Goal: Task Accomplishment & Management: Manage account settings

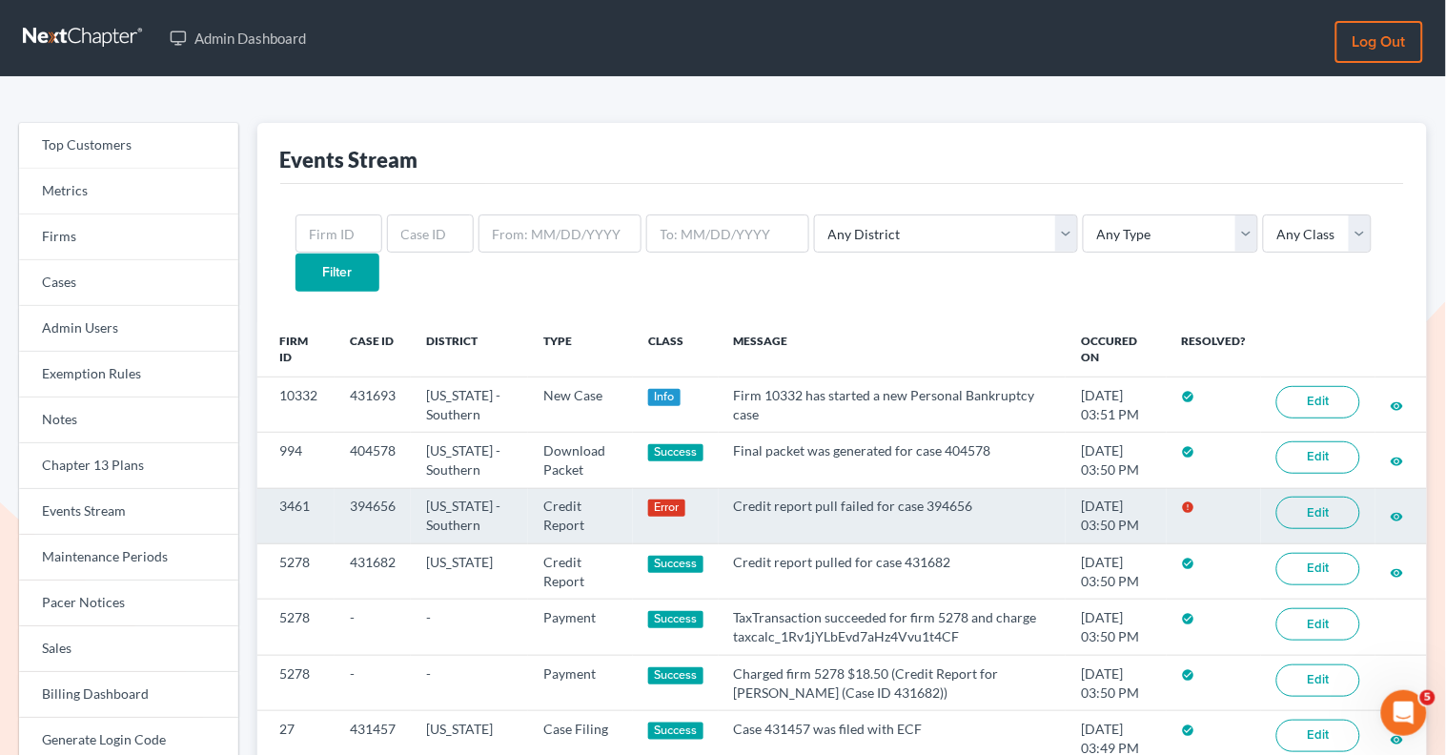
click at [1295, 497] on link "Edit" at bounding box center [1318, 513] width 84 height 32
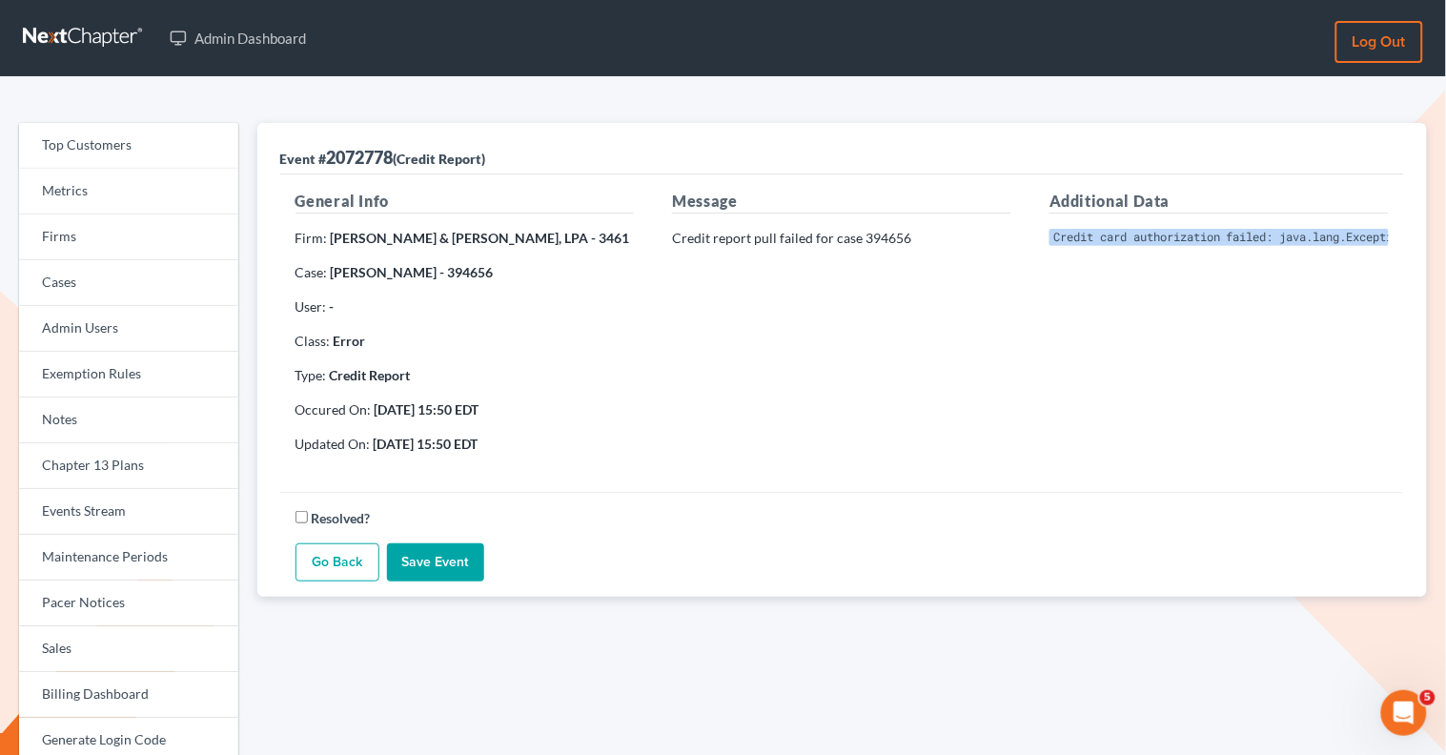
scroll to position [0, 564]
drag, startPoint x: 1042, startPoint y: 234, endPoint x: 1436, endPoint y: 235, distance: 394.6
click at [1436, 236] on div "Event # 2072778 (Credit Report) General Info Firm: [PERSON_NAME] & [PERSON_NAME…" at bounding box center [842, 588] width 1189 height 930
copy pre "Invalid Client Account Identifier; Credit card authorization failed: java.lang.…"
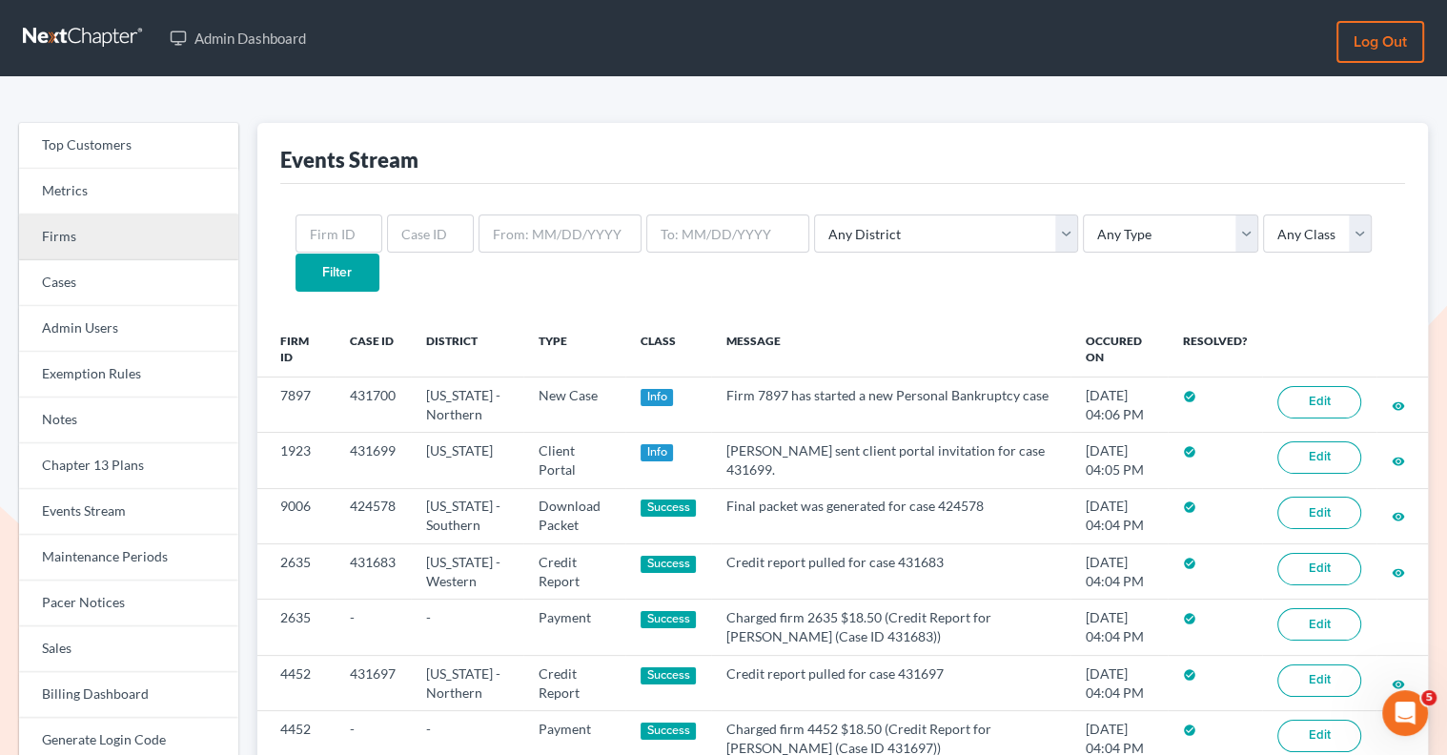
click at [135, 247] on link "Firms" at bounding box center [128, 237] width 219 height 46
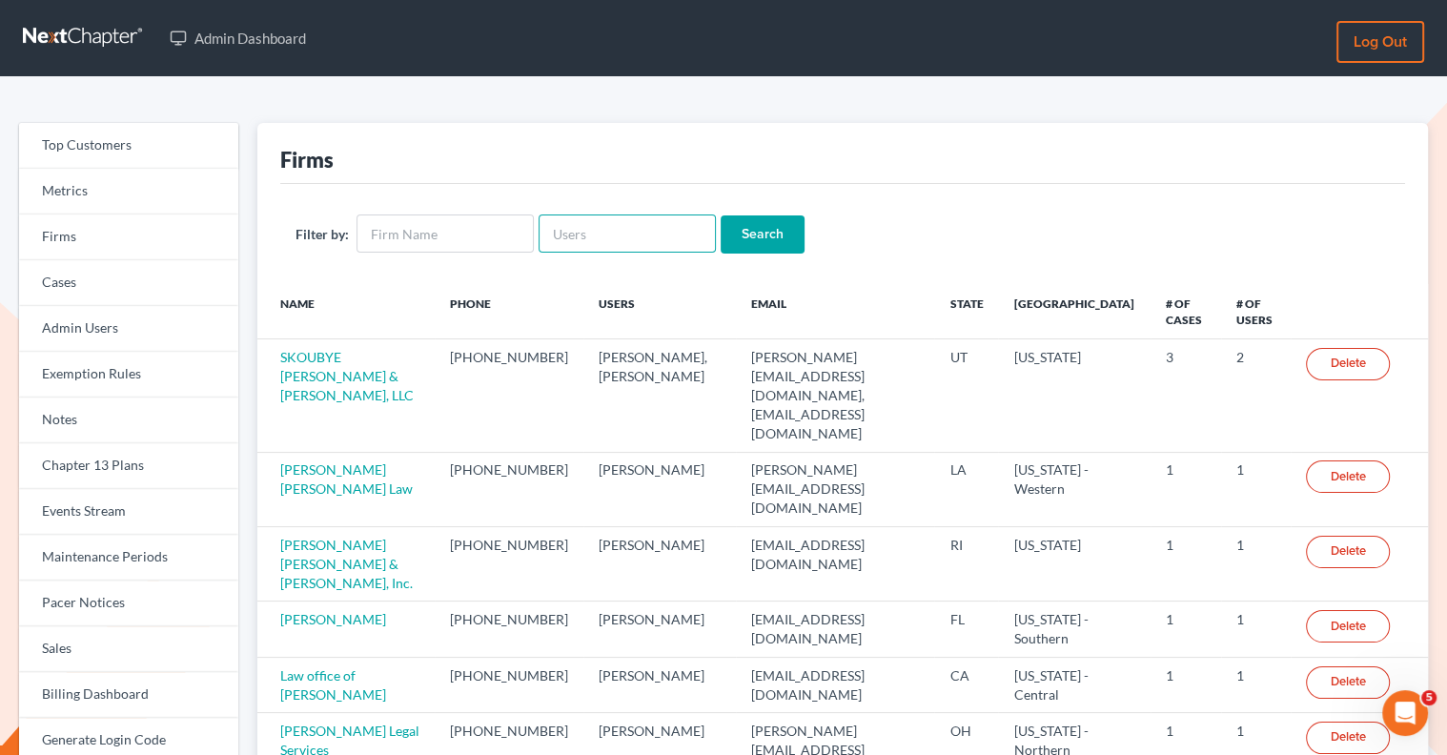
click at [576, 231] on input "text" at bounding box center [626, 233] width 177 height 38
paste input "phillip@chapter7bankruptcyusa.online"
type input "phillip@chapter7bankruptcyusa.online"
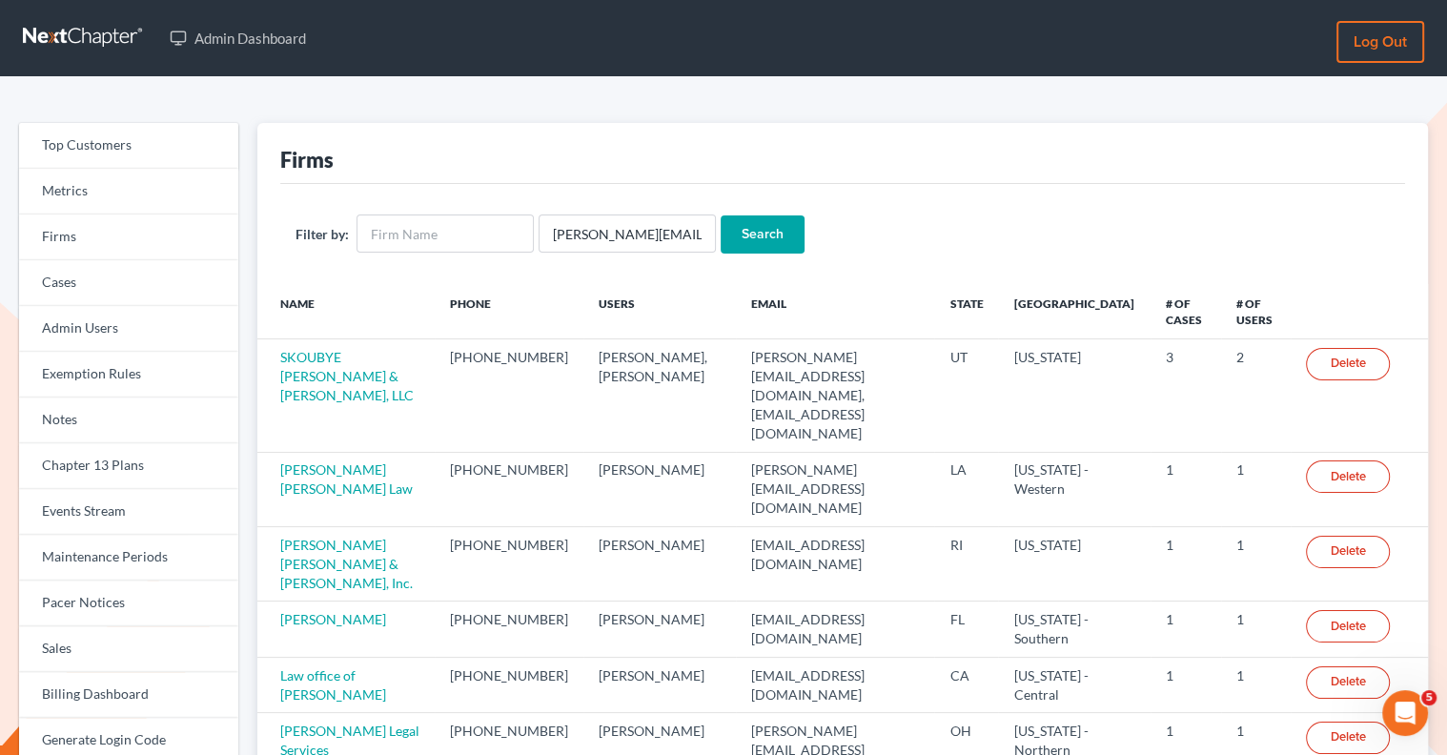
click at [766, 231] on input "Search" at bounding box center [763, 234] width 84 height 38
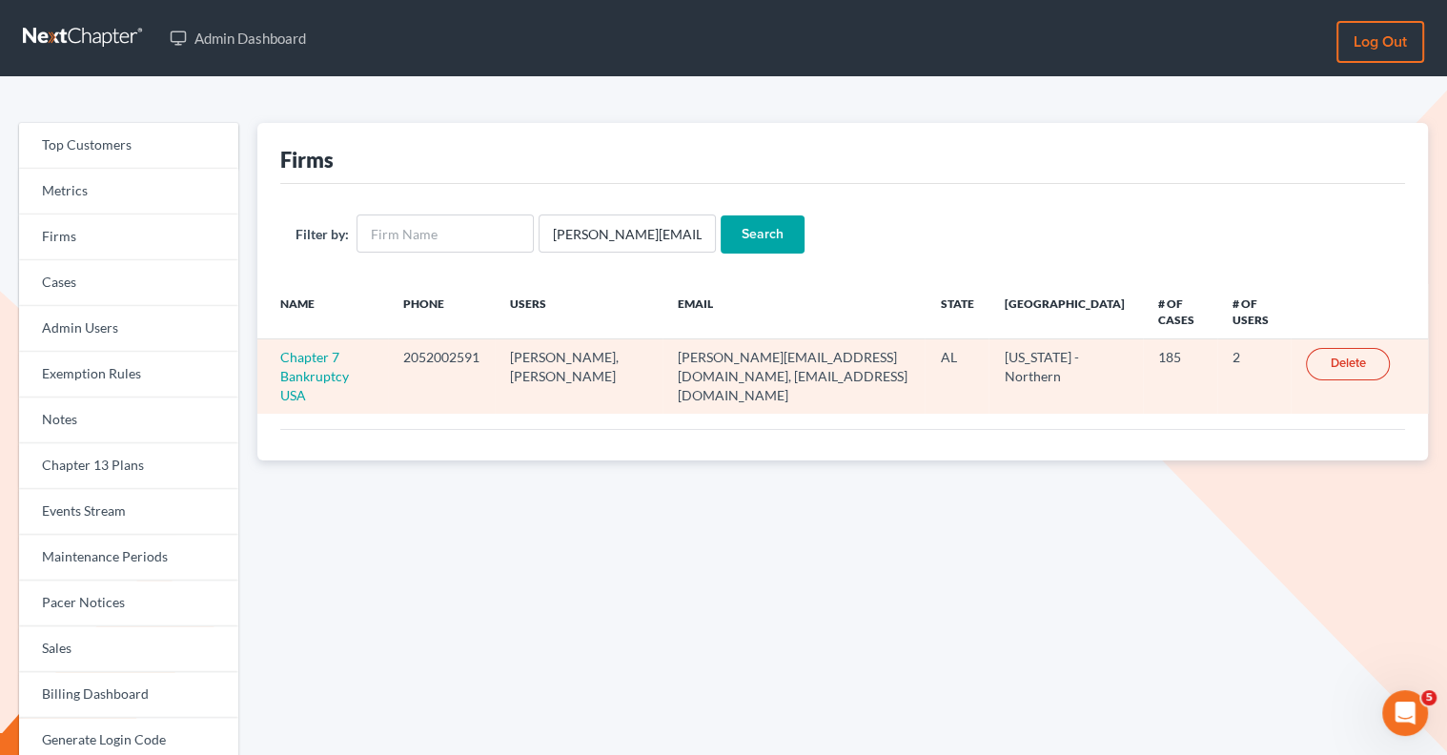
click at [319, 363] on td "Chapter 7 Bankruptcy USA" at bounding box center [322, 376] width 131 height 74
click at [318, 359] on link "Chapter 7 Bankruptcy USA" at bounding box center [314, 376] width 69 height 54
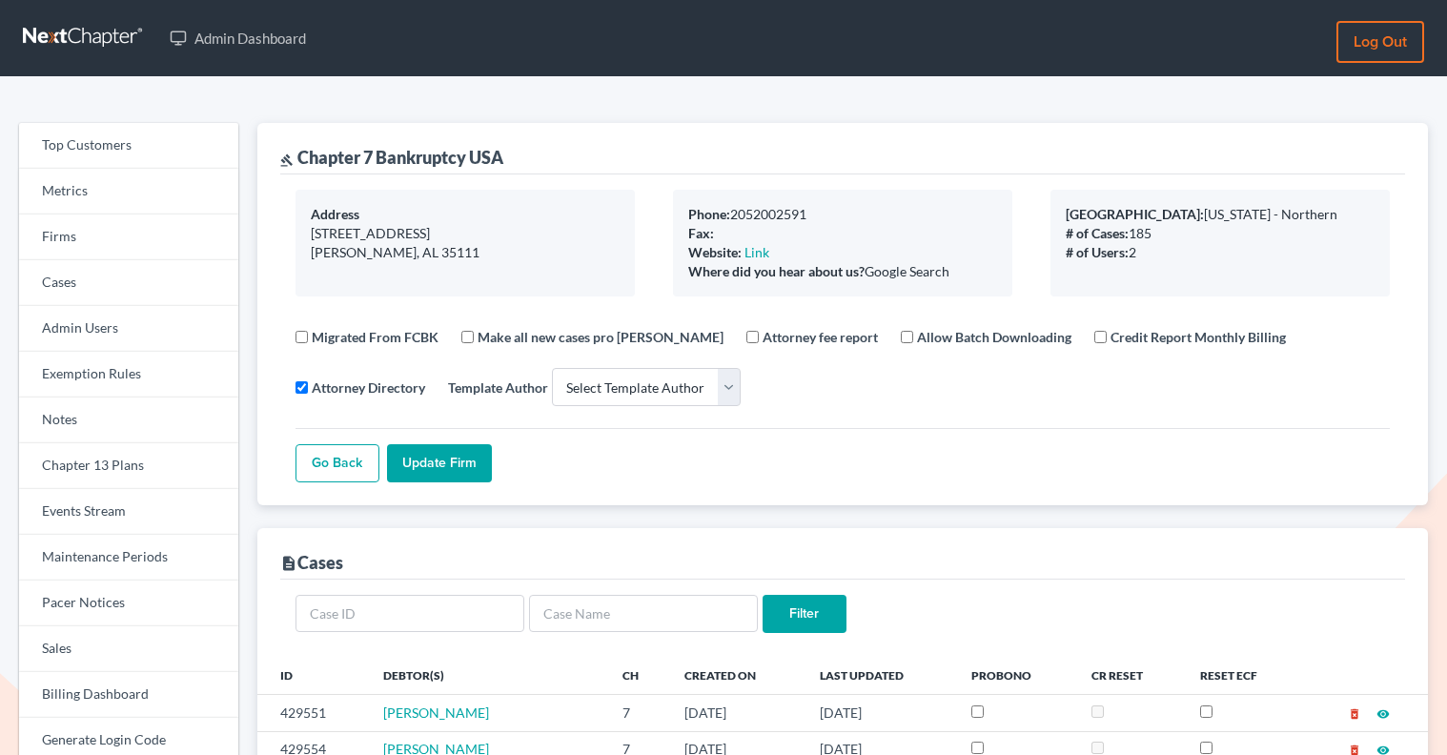
select select
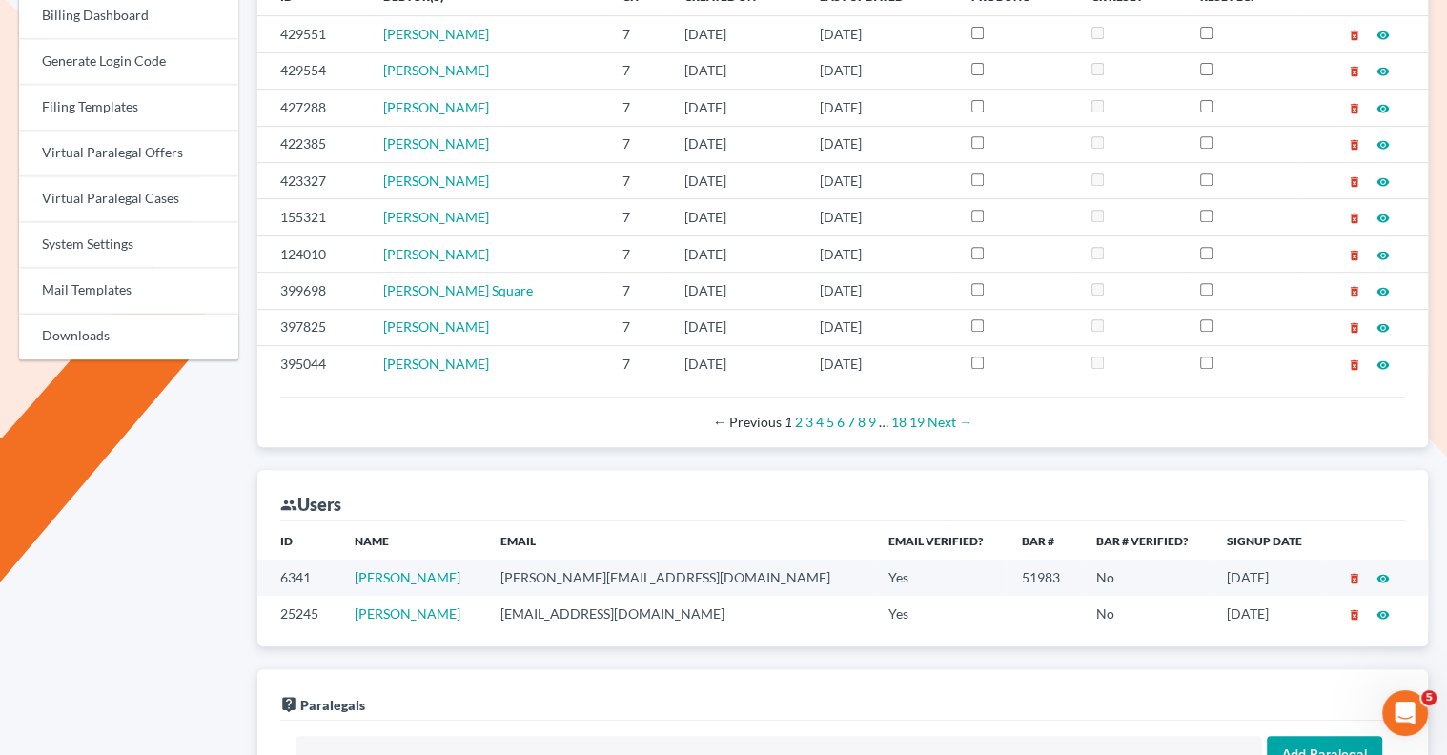
scroll to position [680, 0]
